Goal: Task Accomplishment & Management: Use online tool/utility

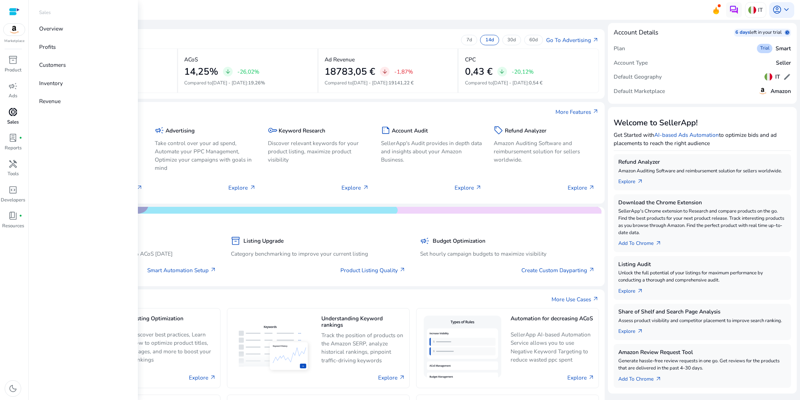
click at [13, 117] on span "donut_small" at bounding box center [12, 111] width 9 height 9
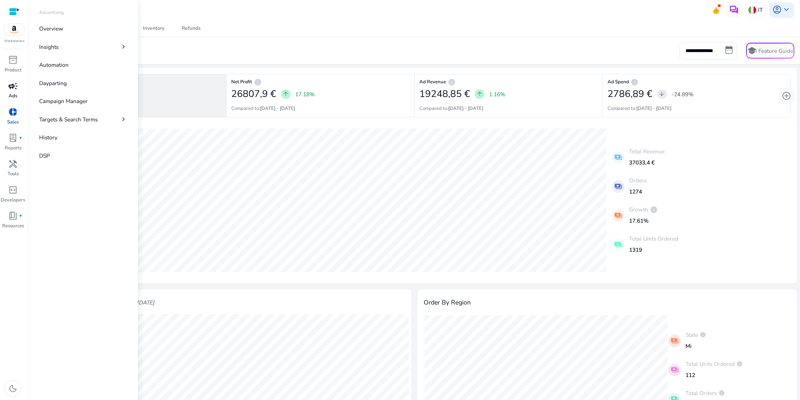
click at [17, 91] on span "campaign" at bounding box center [12, 86] width 9 height 9
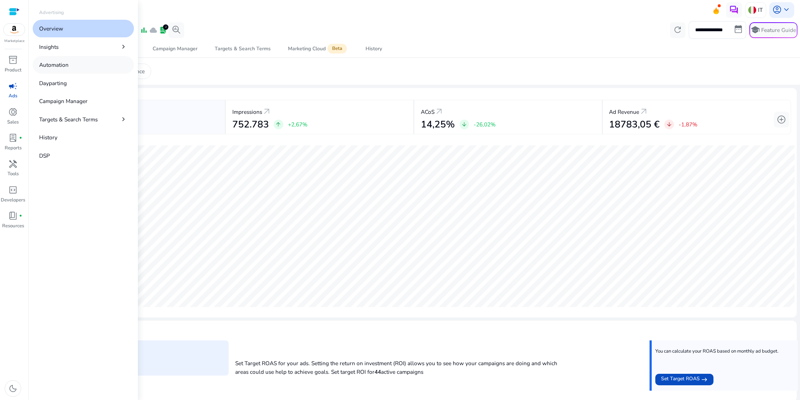
click at [56, 68] on p "Automation" at bounding box center [53, 65] width 29 height 8
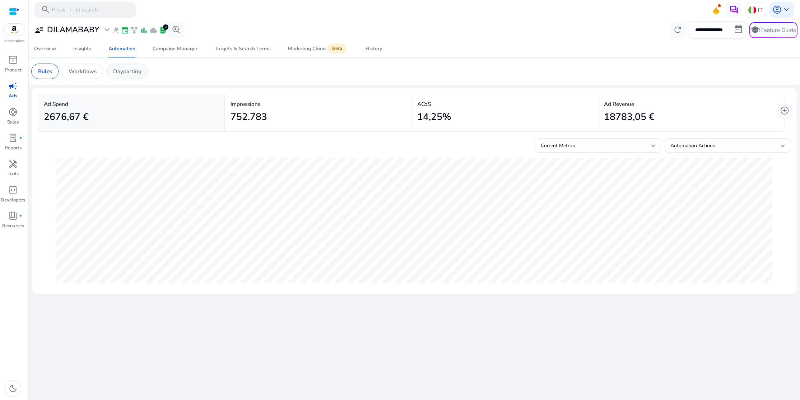
click at [127, 76] on div "Dayparting" at bounding box center [127, 71] width 42 height 15
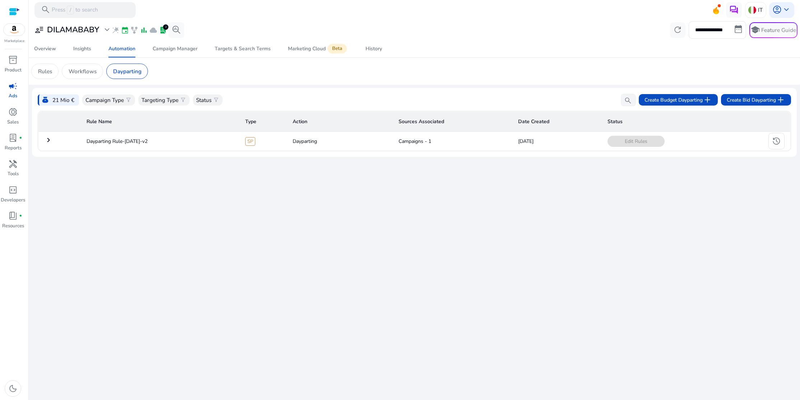
click at [51, 142] on mat-icon "keyboard_arrow_right" at bounding box center [48, 140] width 9 height 9
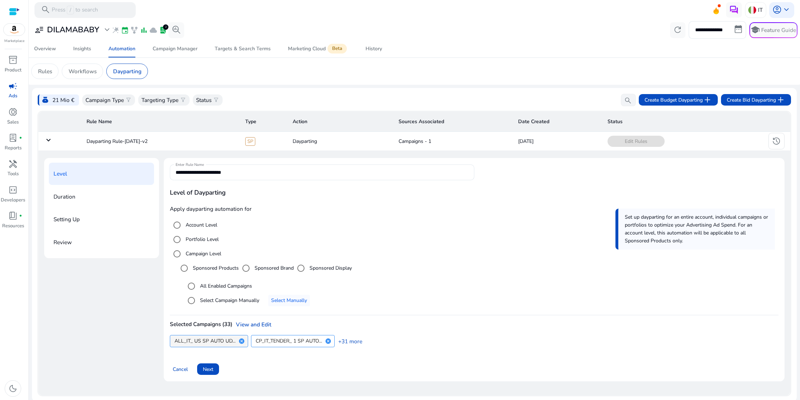
click at [242, 340] on mat-icon "cancel" at bounding box center [242, 341] width 12 height 6
click at [336, 343] on mat-icon "cancel" at bounding box center [333, 341] width 12 height 6
click at [248, 343] on mat-icon "cancel" at bounding box center [247, 341] width 12 height 6
click at [328, 343] on mat-icon "cancel" at bounding box center [330, 341] width 12 height 6
click at [328, 344] on mat-icon "cancel" at bounding box center [330, 341] width 12 height 6
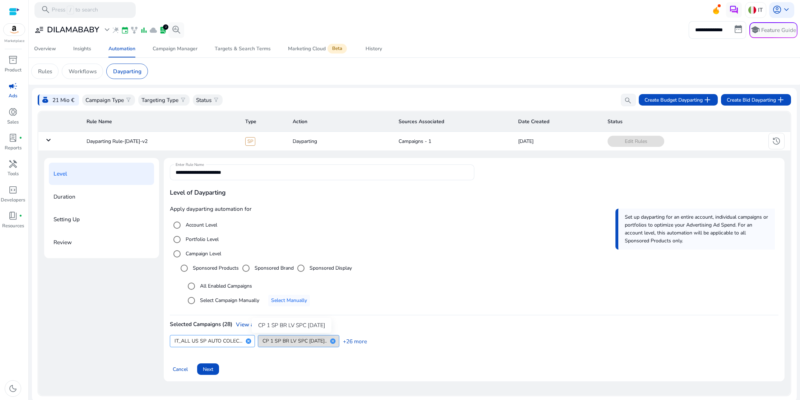
click at [329, 341] on mat-icon "cancel" at bounding box center [333, 341] width 12 height 6
click at [349, 341] on mat-icon "cancel" at bounding box center [348, 341] width 12 height 6
click at [347, 341] on mat-icon "cancel" at bounding box center [343, 341] width 12 height 6
click at [328, 342] on mat-icon "cancel" at bounding box center [330, 341] width 12 height 6
click at [327, 342] on mat-icon "cancel" at bounding box center [325, 341] width 12 height 6
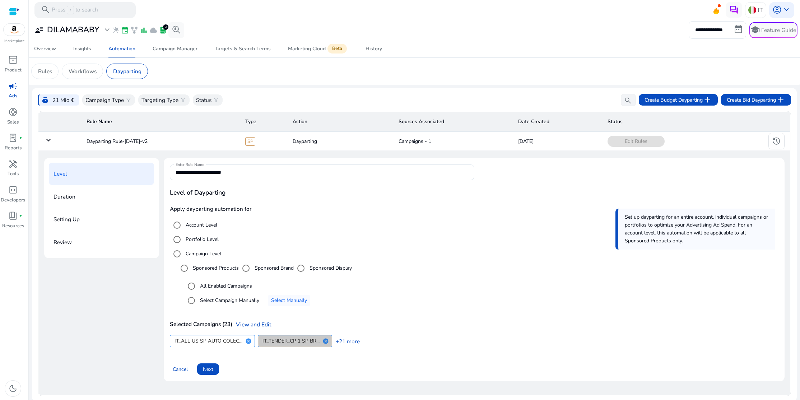
click at [325, 342] on mat-icon "cancel" at bounding box center [326, 341] width 12 height 6
click at [375, 341] on mat-icon "cancel" at bounding box center [375, 341] width 12 height 6
click at [379, 341] on mat-icon "cancel" at bounding box center [380, 341] width 12 height 6
click at [440, 340] on mat-icon "cancel" at bounding box center [446, 341] width 12 height 6
click at [381, 343] on mat-icon "cancel" at bounding box center [380, 341] width 12 height 6
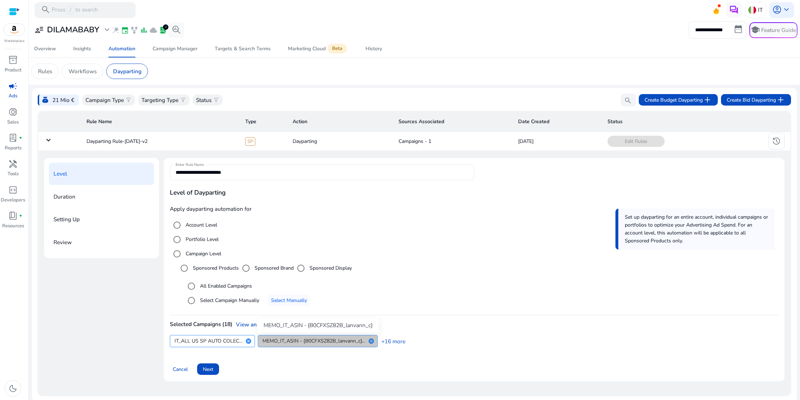
click at [372, 341] on mat-icon "cancel" at bounding box center [371, 341] width 12 height 6
click at [382, 342] on mat-icon "cancel" at bounding box center [381, 341] width 12 height 6
click at [382, 342] on mat-icon "cancel" at bounding box center [382, 341] width 12 height 6
click at [382, 342] on span "MEMO_IT_ASIN- {B0B7KDQLWR_OTERNALL_2PZ}..." at bounding box center [322, 341] width 119 height 8
click at [388, 342] on mat-icon "cancel" at bounding box center [388, 341] width 12 height 6
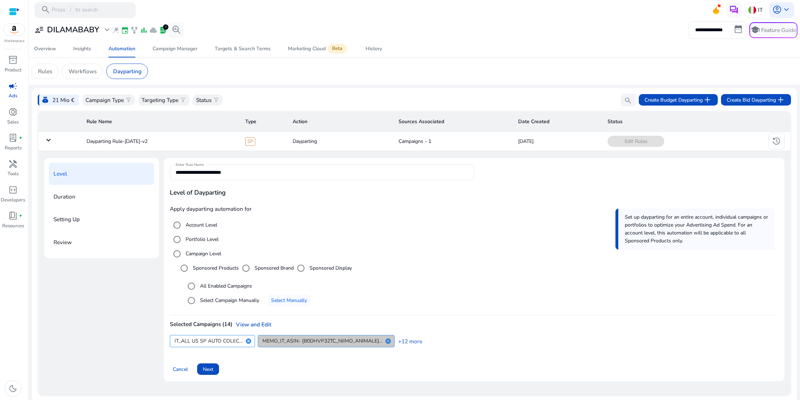
click at [388, 342] on mat-icon "cancel" at bounding box center [388, 341] width 12 height 6
click at [345, 342] on mat-icon "cancel" at bounding box center [344, 341] width 12 height 6
click at [383, 341] on mat-icon "cancel" at bounding box center [380, 341] width 12 height 6
click at [383, 341] on span "MEMO_IT_ASIN_[TOTSY_BABY_GRIG_B09WTL8M2Z]..." at bounding box center [325, 341] width 124 height 8
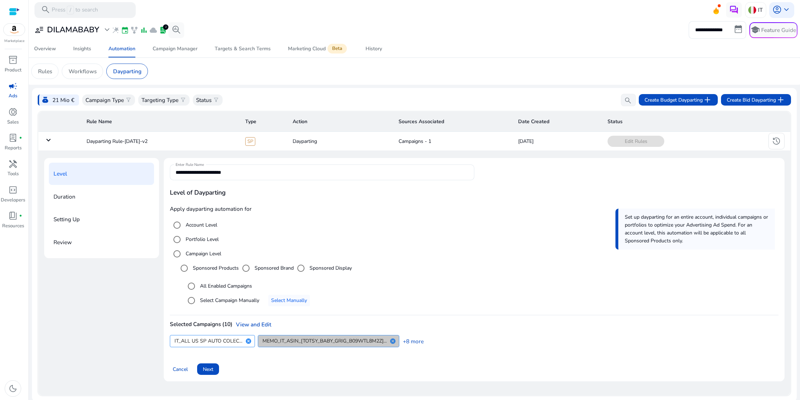
click at [383, 341] on span "MEMO_IT_ASIN_[TOTSY_BABY_GRIG_B09WTL8M2Z]..." at bounding box center [325, 341] width 124 height 8
click at [395, 342] on mat-icon "cancel" at bounding box center [393, 341] width 12 height 6
click at [333, 340] on mat-icon "cancel" at bounding box center [335, 341] width 12 height 6
click at [330, 340] on mat-icon "cancel" at bounding box center [324, 341] width 12 height 6
click at [333, 340] on mat-icon "cancel" at bounding box center [335, 341] width 12 height 6
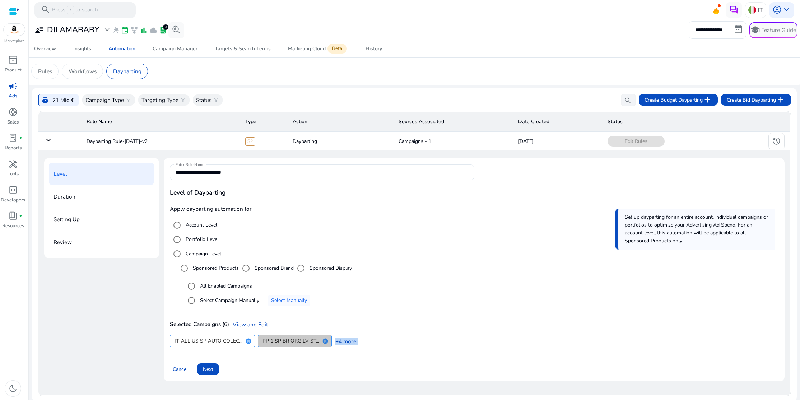
click at [333, 340] on link "+4 more" at bounding box center [344, 342] width 24 height 8
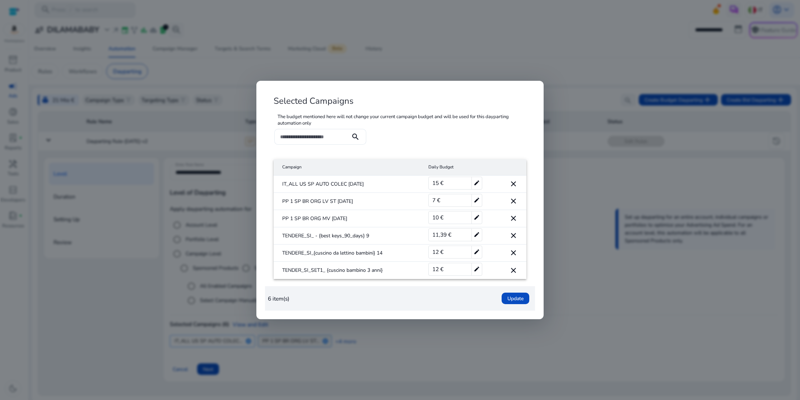
click at [333, 340] on div at bounding box center [400, 200] width 800 height 400
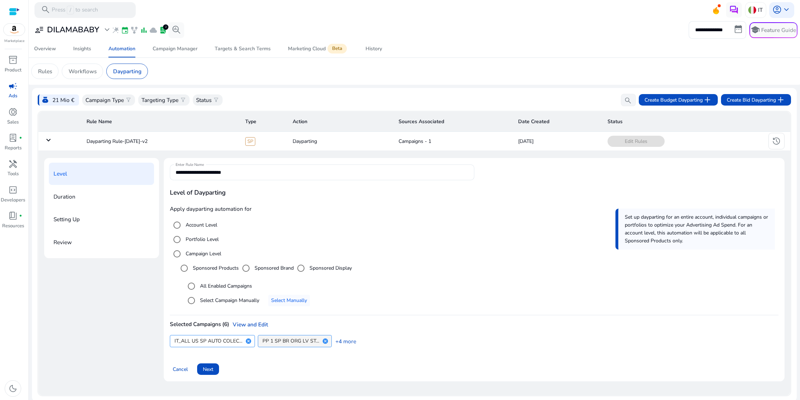
click at [324, 342] on mat-icon "cancel" at bounding box center [325, 341] width 12 height 6
click at [333, 342] on mat-icon "cancel" at bounding box center [336, 341] width 12 height 6
click at [353, 341] on mat-icon "cancel" at bounding box center [354, 341] width 12 height 6
click at [331, 341] on mat-icon "cancel" at bounding box center [328, 341] width 12 height 6
click at [337, 342] on mat-icon "cancel" at bounding box center [335, 341] width 12 height 6
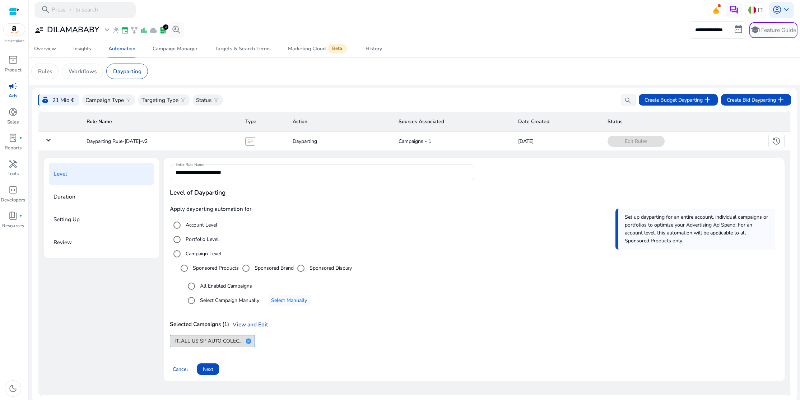
click at [250, 342] on mat-icon "cancel" at bounding box center [248, 341] width 12 height 6
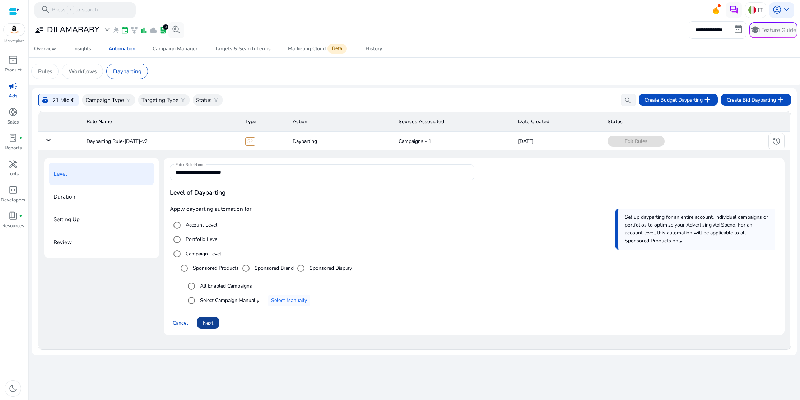
click at [210, 325] on span "Next" at bounding box center [208, 323] width 10 height 8
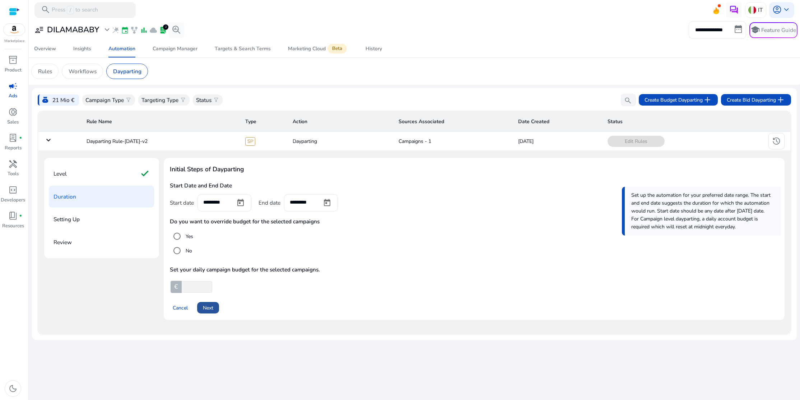
click at [210, 309] on span "Next" at bounding box center [208, 308] width 10 height 8
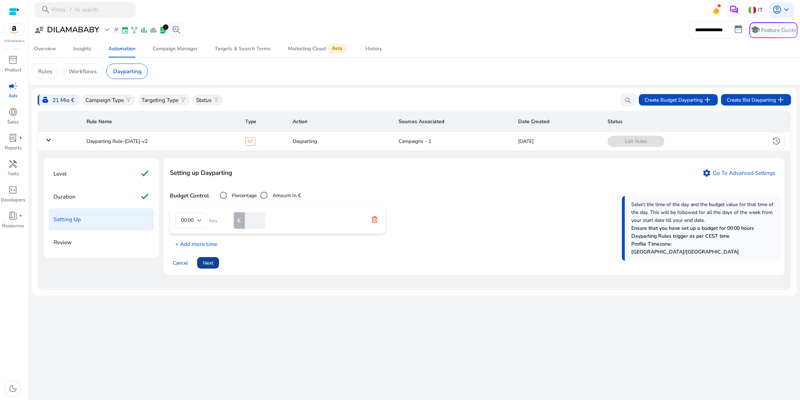
click at [213, 265] on span "Next" at bounding box center [208, 263] width 10 height 8
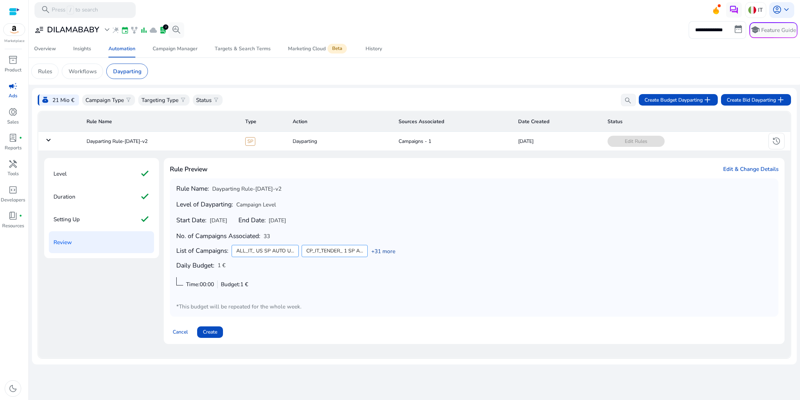
click at [374, 253] on link "+31 more" at bounding box center [382, 251] width 28 height 8
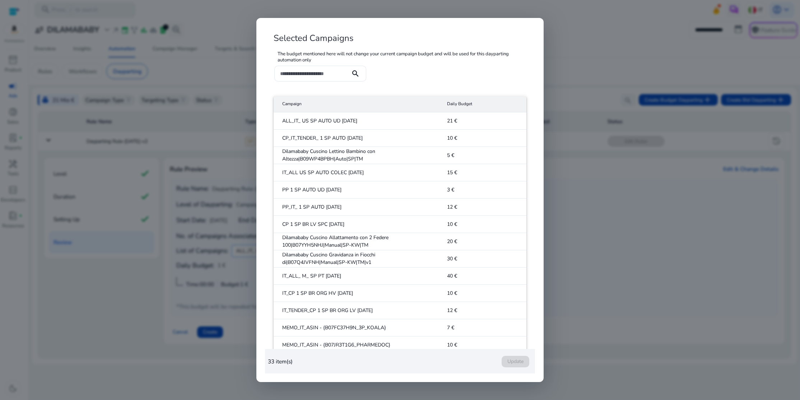
click at [612, 306] on div at bounding box center [400, 200] width 800 height 400
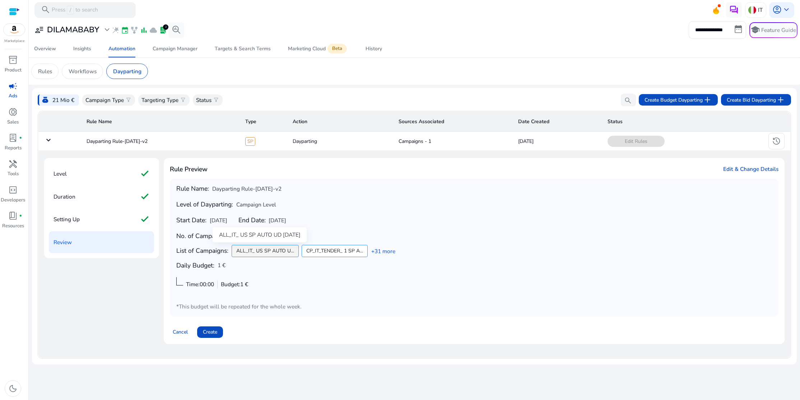
click at [287, 251] on span "ALL_IT_ US SP AUTO U..." at bounding box center [265, 251] width 58 height 8
